Goal: Navigation & Orientation: Find specific page/section

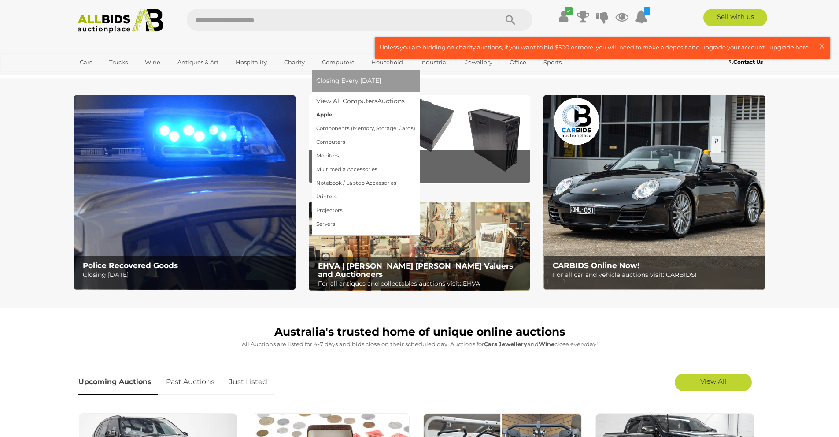
click at [321, 114] on link "Apple" at bounding box center [365, 115] width 99 height 14
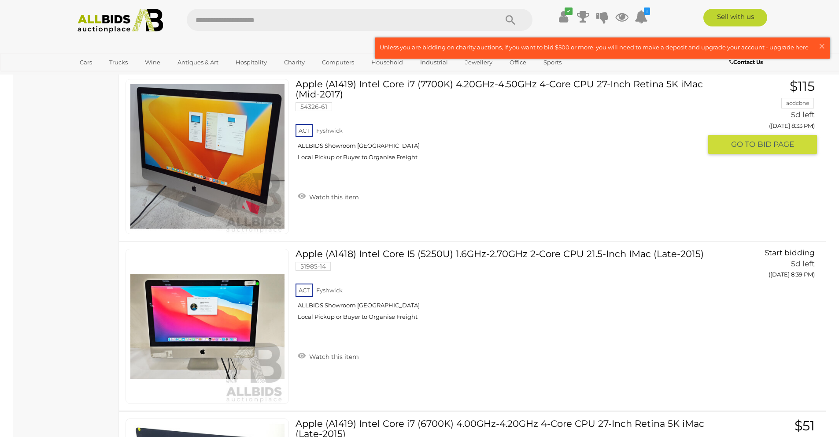
scroll to position [1836, 0]
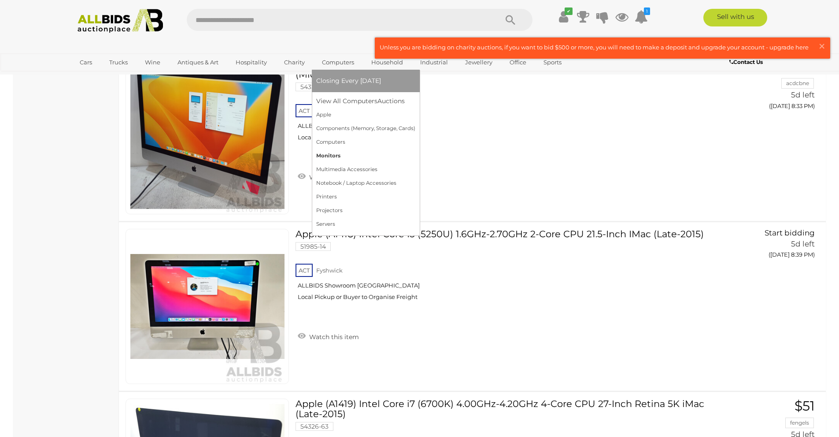
click at [329, 155] on link "Monitors" at bounding box center [365, 156] width 99 height 14
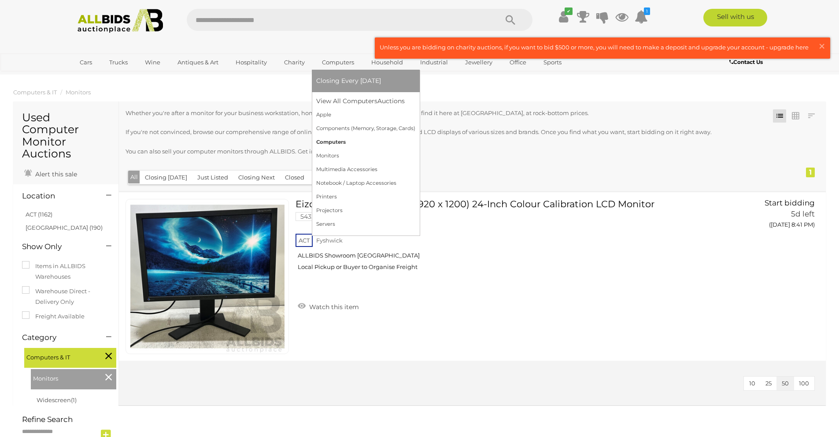
click at [339, 140] on link "Computers" at bounding box center [365, 142] width 99 height 14
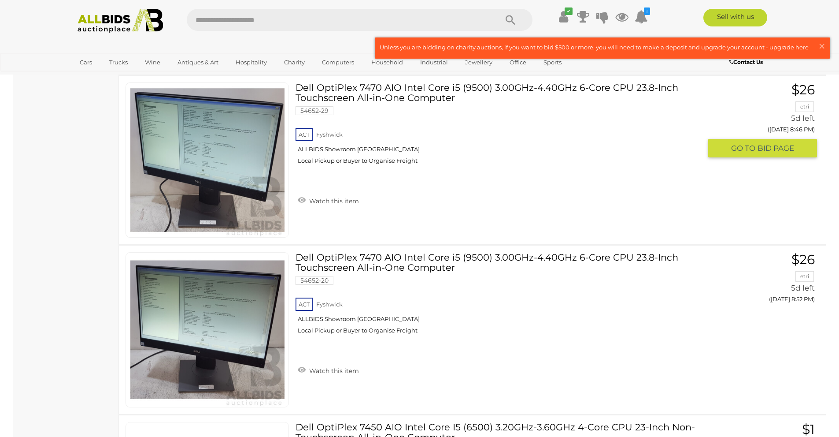
scroll to position [4331, 0]
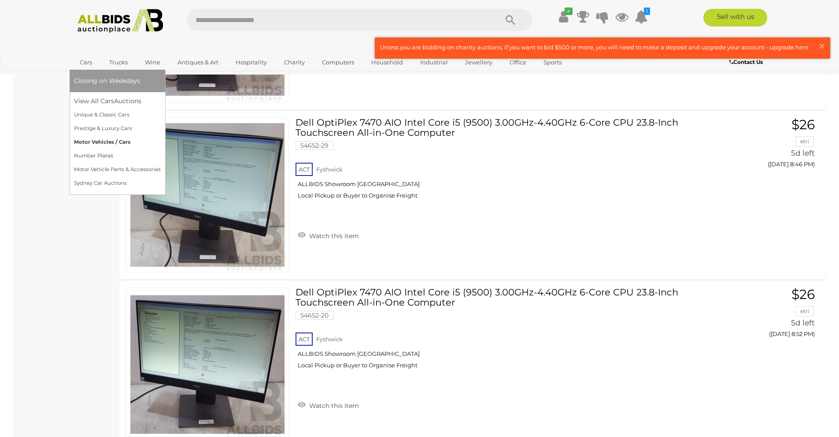
click at [105, 140] on link "Motor Vehicles / Cars" at bounding box center [117, 142] width 87 height 14
